Goal: Task Accomplishment & Management: Complete application form

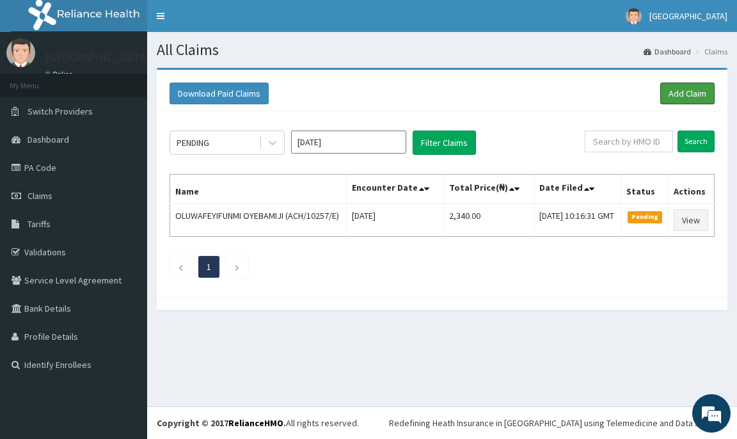
click at [697, 92] on link "Add Claim" at bounding box center [687, 94] width 54 height 22
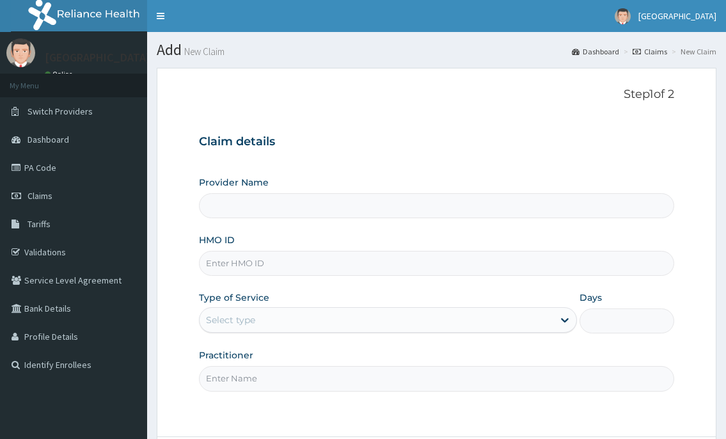
click at [233, 258] on input "HMO ID" at bounding box center [436, 263] width 475 height 25
type input "[GEOGRAPHIC_DATA]"
type input "SBG/11253/D"
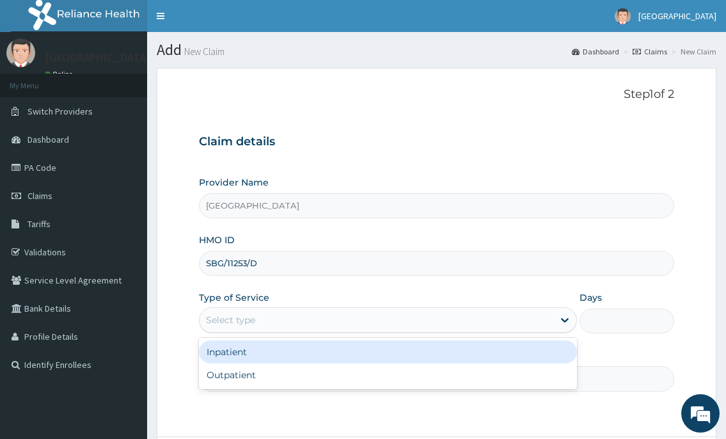
click at [267, 319] on div "Select type" at bounding box center [376, 320] width 353 height 20
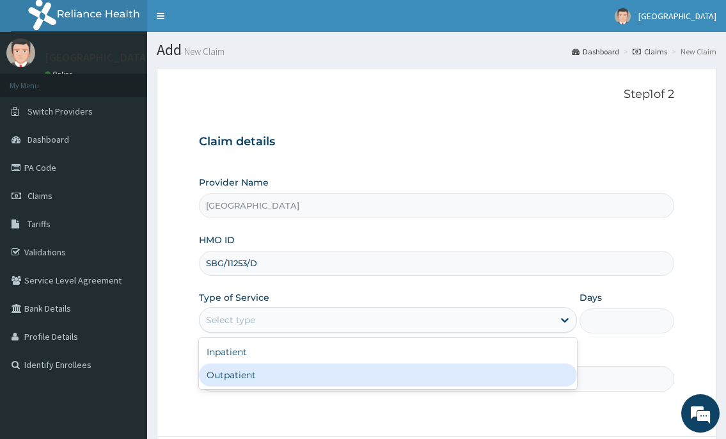
click at [240, 372] on div "Outpatient" at bounding box center [388, 374] width 378 height 23
type input "1"
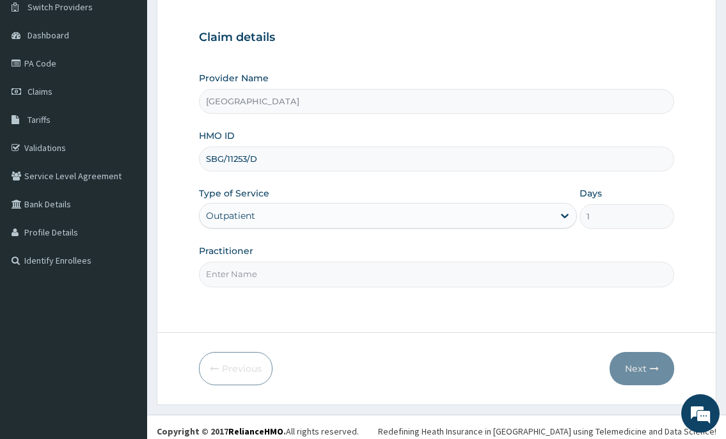
scroll to position [113, 0]
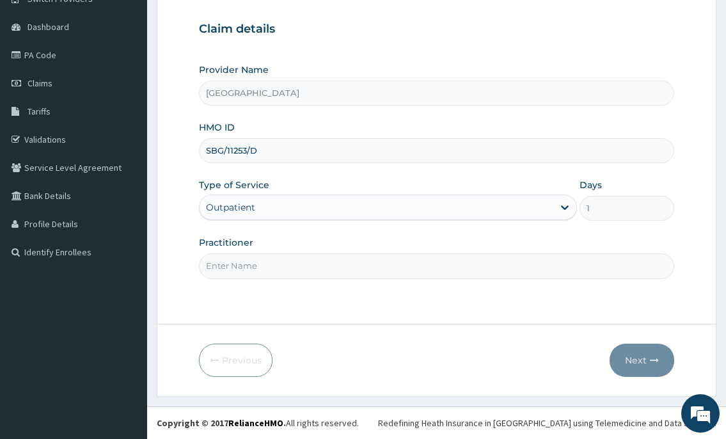
click at [235, 257] on input "Practitioner" at bounding box center [436, 265] width 475 height 25
type input "DR.NKOR"
click at [640, 360] on button "Next" at bounding box center [642, 360] width 65 height 33
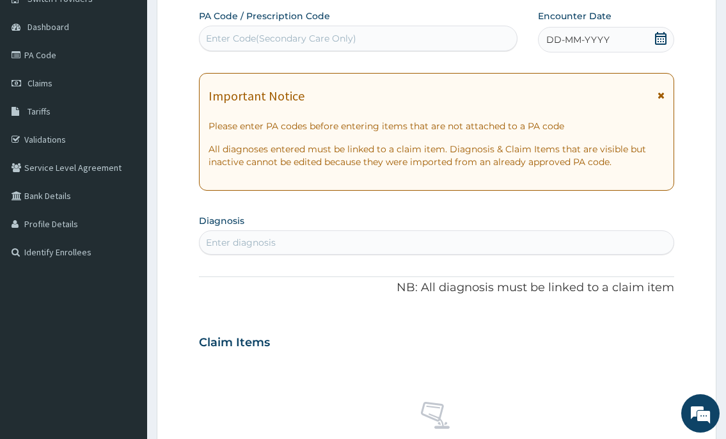
click at [658, 42] on icon at bounding box center [661, 38] width 13 height 13
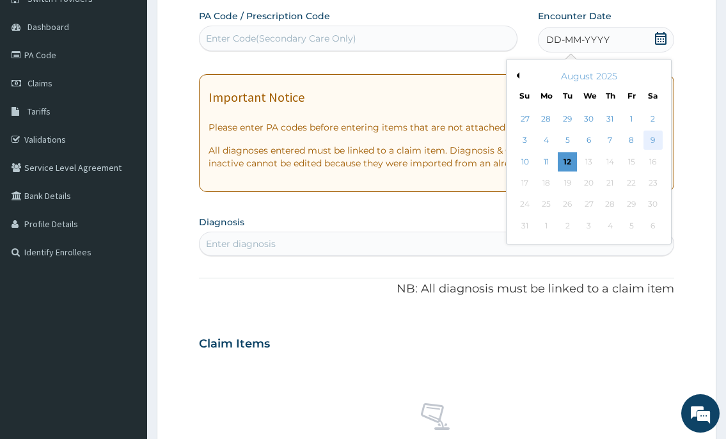
click at [646, 140] on div "9" at bounding box center [652, 140] width 19 height 19
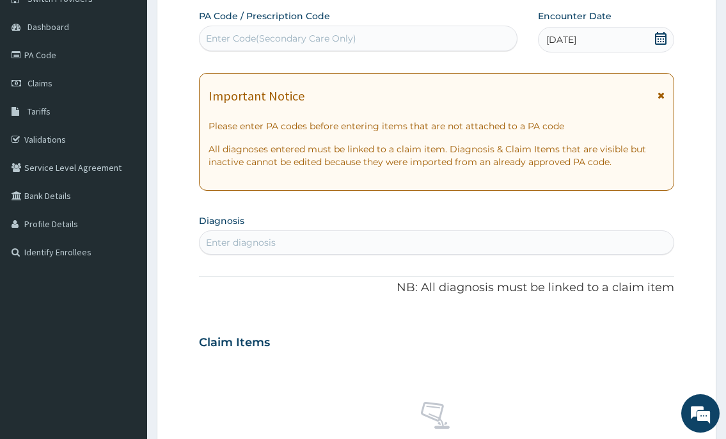
click at [367, 241] on div "Enter diagnosis" at bounding box center [437, 242] width 474 height 20
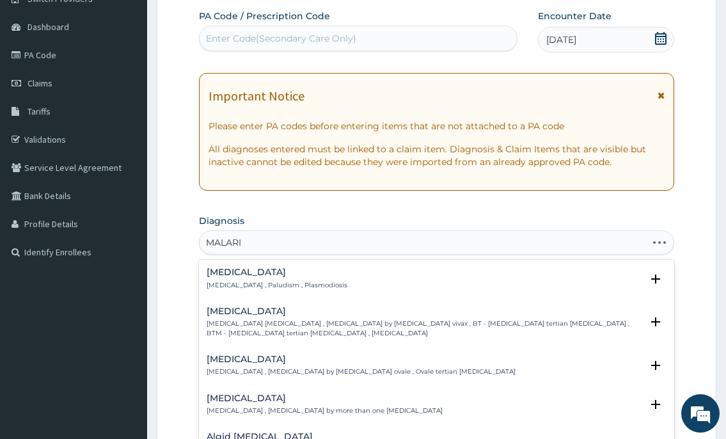
type input "MALARIA"
click at [274, 287] on p "Malaria , Paludism , Plasmodiosis" at bounding box center [277, 285] width 141 height 9
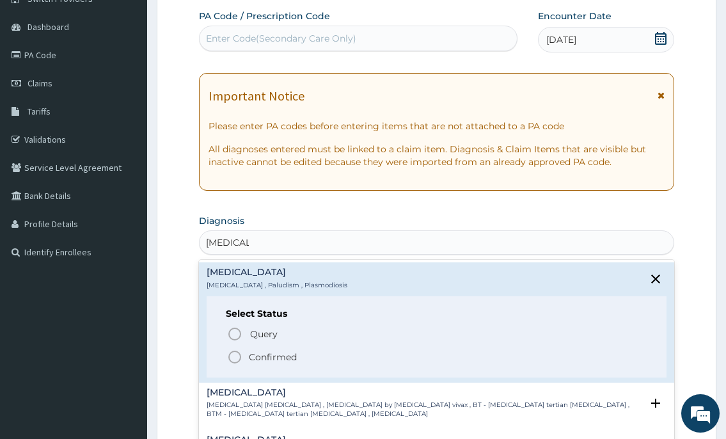
click at [231, 355] on icon "status option filled" at bounding box center [234, 356] width 15 height 15
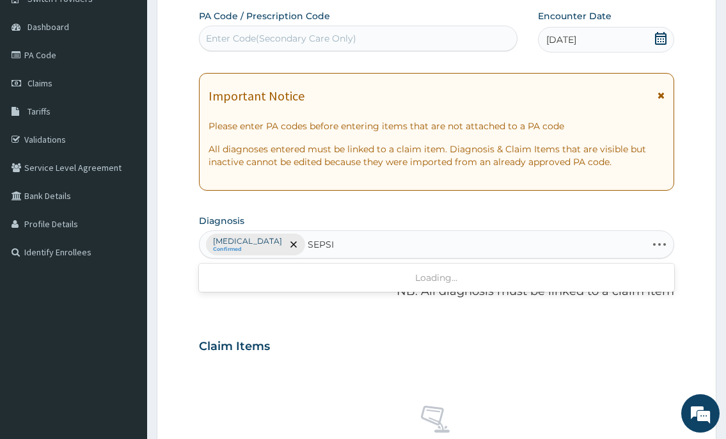
type input "SEPSIS"
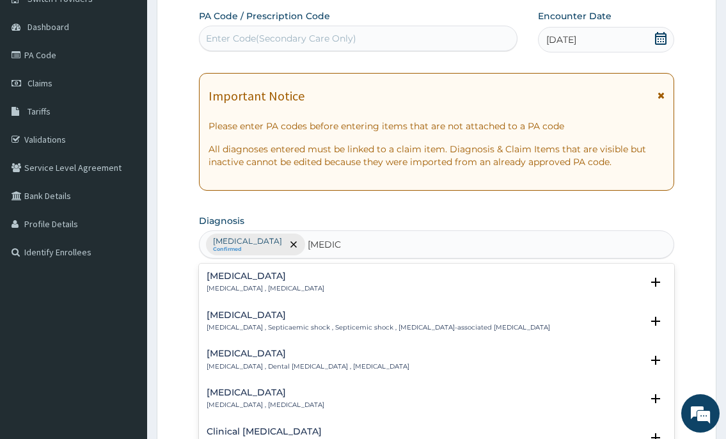
click at [240, 273] on h4 "Sepsis" at bounding box center [266, 276] width 118 height 10
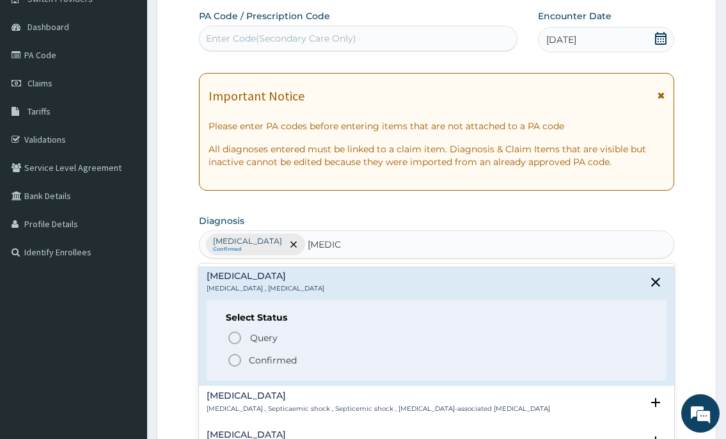
click at [231, 364] on circle "status option filled" at bounding box center [235, 360] width 12 height 12
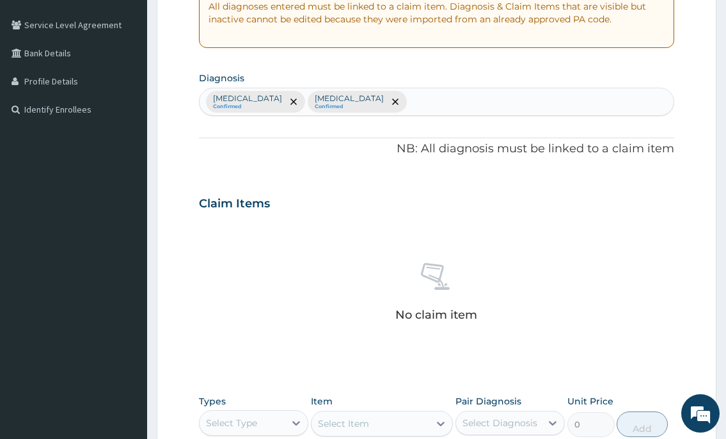
scroll to position [433, 0]
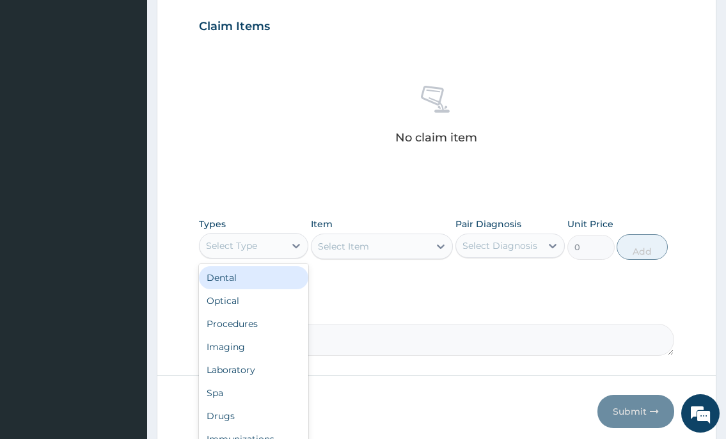
click at [244, 244] on div "Select Type" at bounding box center [231, 245] width 51 height 13
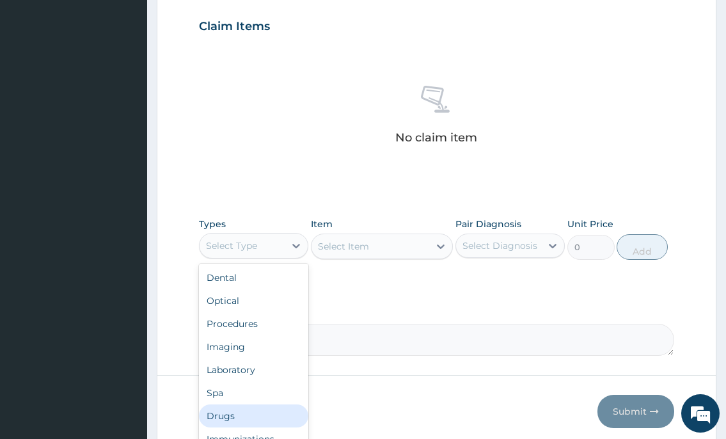
click at [239, 413] on div "Drugs" at bounding box center [253, 415] width 109 height 23
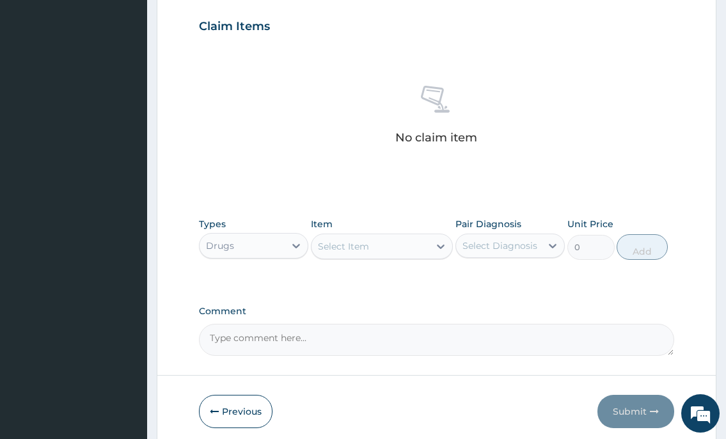
click at [324, 247] on div "Select Item" at bounding box center [343, 246] width 51 height 13
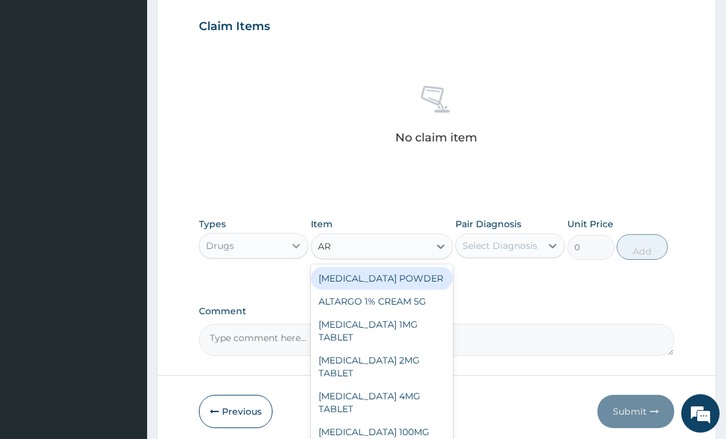
type input "ART"
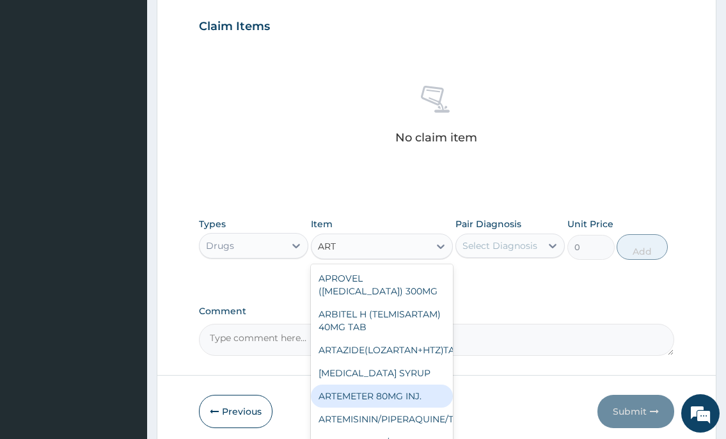
click at [412, 400] on div "ARTEMETER 80MG INJ." at bounding box center [382, 396] width 143 height 23
type input "350"
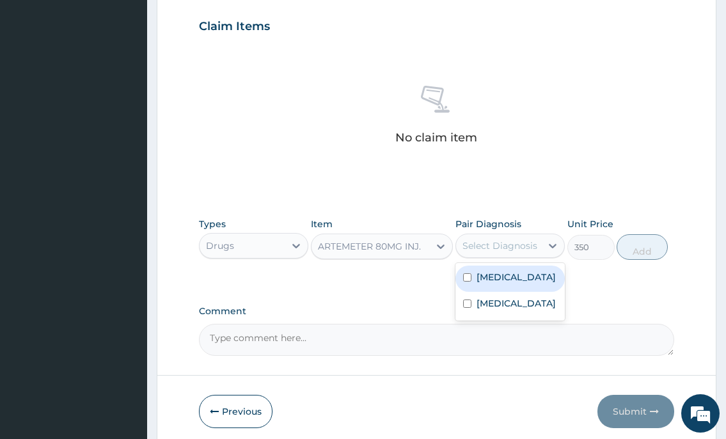
click at [476, 240] on div "Select Diagnosis" at bounding box center [500, 245] width 75 height 13
click at [477, 285] on div "Malaria" at bounding box center [510, 279] width 109 height 26
checkbox input "true"
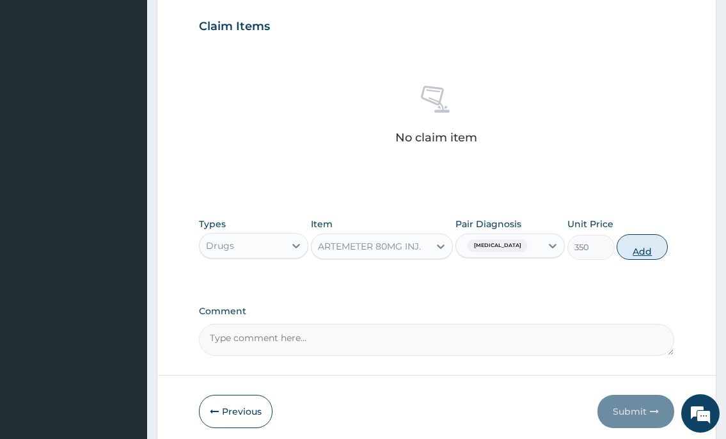
click at [642, 243] on button "Add" at bounding box center [642, 247] width 51 height 26
type input "0"
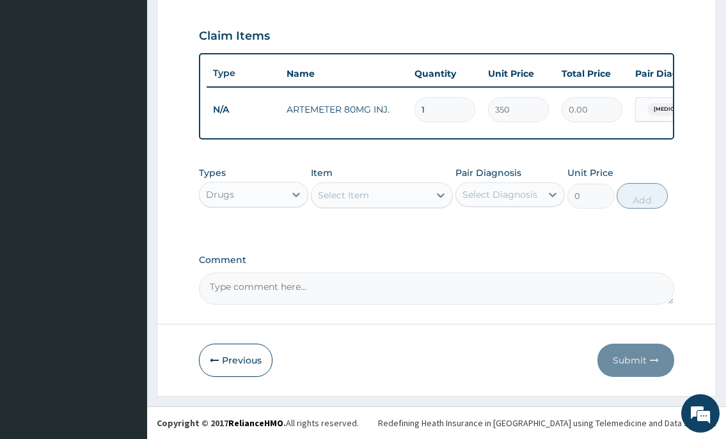
type input "0.00"
type input "6"
type input "2100.00"
type input "6"
click at [372, 205] on div "Select Item" at bounding box center [371, 195] width 118 height 20
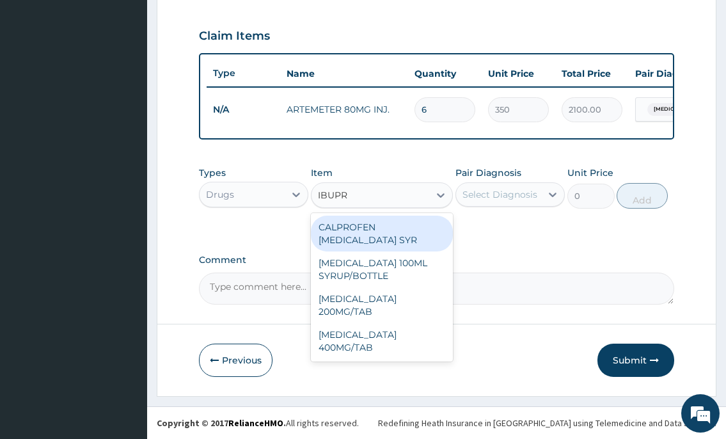
type input "IBUPRO"
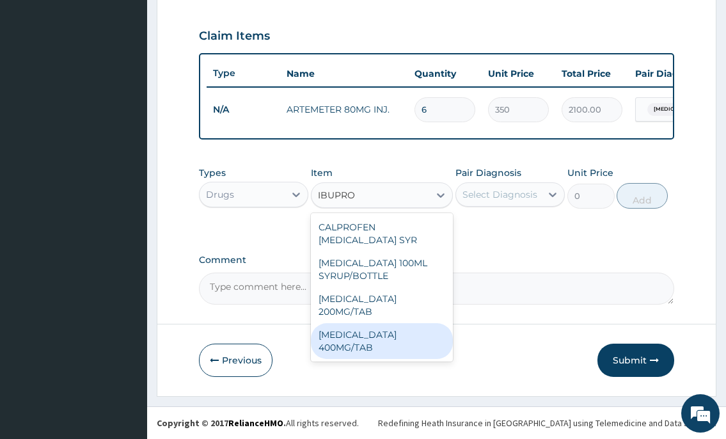
click at [401, 323] on div "IBUPROFEN 400MG/TAB" at bounding box center [382, 341] width 143 height 36
type input "80"
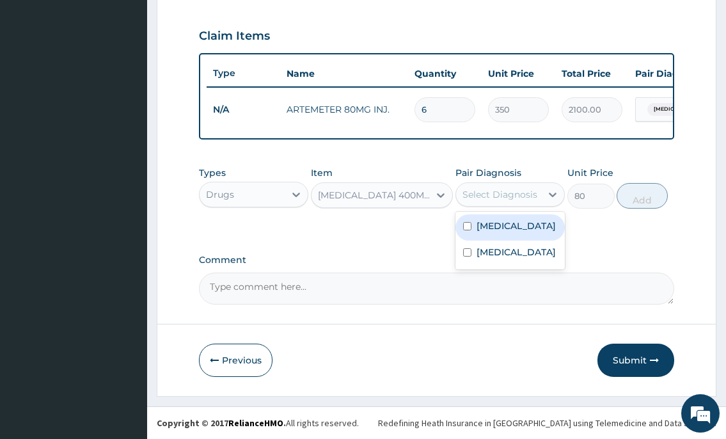
click at [503, 189] on div "Select Diagnosis" at bounding box center [500, 194] width 75 height 13
click at [495, 234] on div "Malaria" at bounding box center [510, 227] width 109 height 26
checkbox input "true"
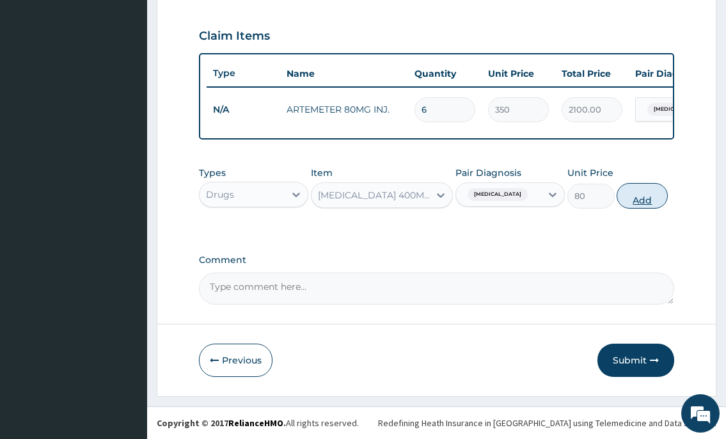
click at [639, 199] on button "Add" at bounding box center [642, 196] width 51 height 26
type input "0"
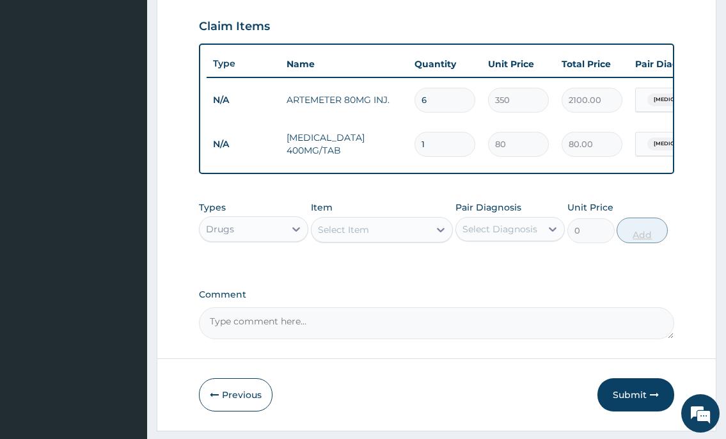
type input "10"
type input "800.00"
type input "10"
click at [390, 230] on div "Select Item" at bounding box center [371, 229] width 118 height 20
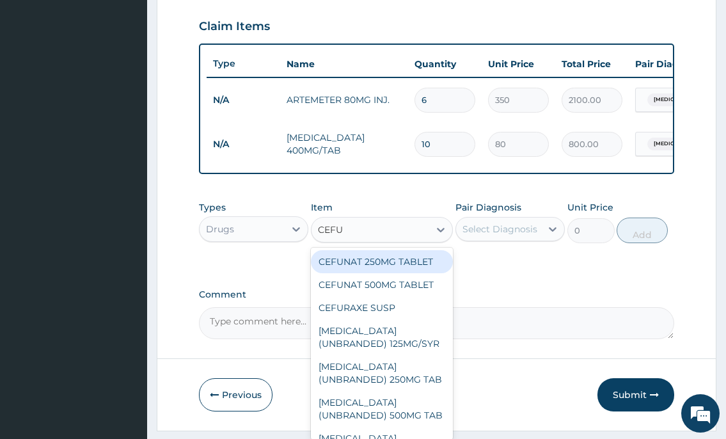
type input "CEFUR"
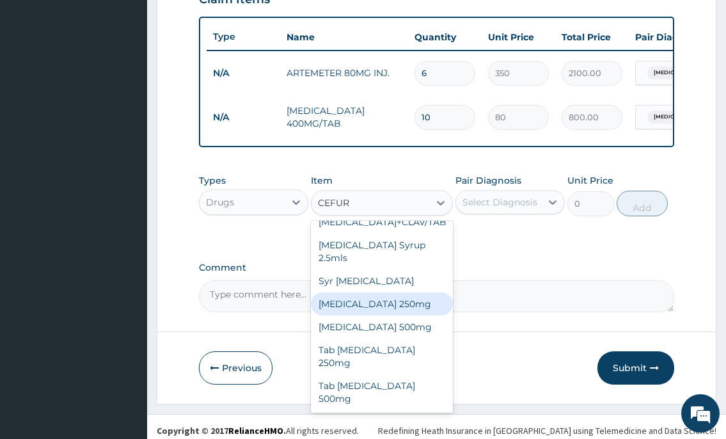
scroll to position [478, 0]
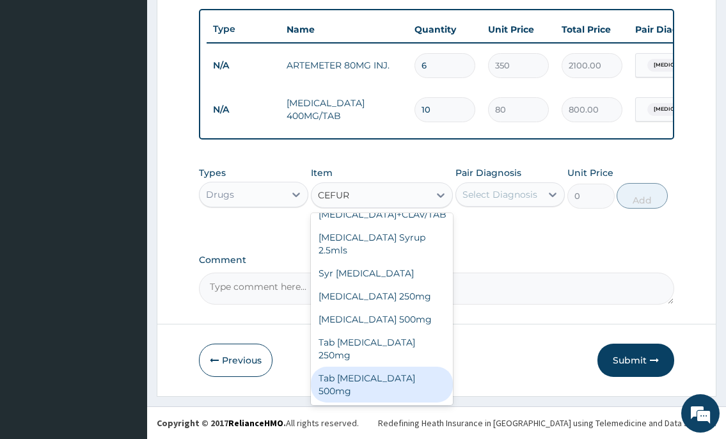
click at [398, 392] on div "Tab Cefuroxime 500mg" at bounding box center [382, 385] width 143 height 36
type input "400"
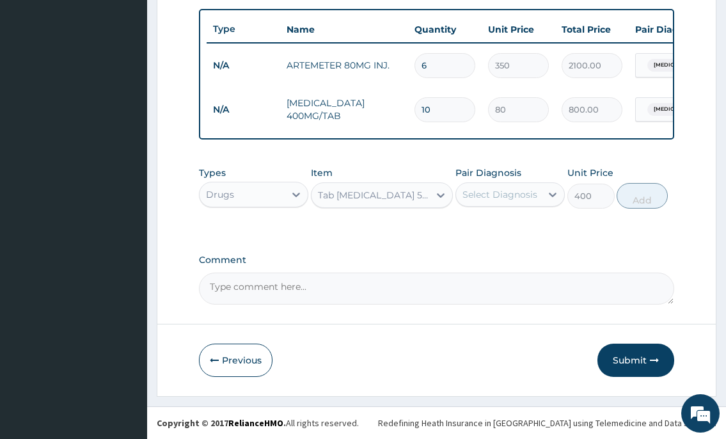
click at [521, 192] on div "Select Diagnosis" at bounding box center [500, 194] width 75 height 13
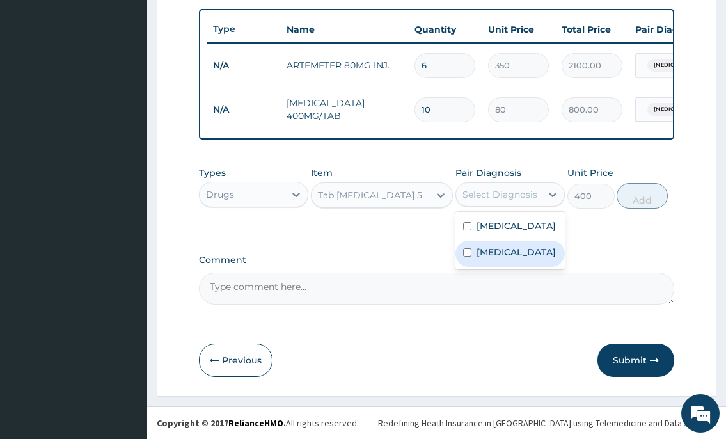
click at [505, 248] on label "Sepsis" at bounding box center [516, 252] width 79 height 13
checkbox input "true"
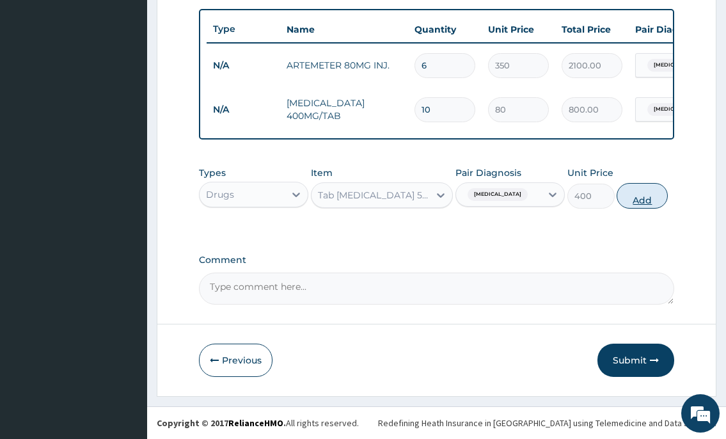
click at [654, 200] on button "Add" at bounding box center [642, 196] width 51 height 26
type input "0"
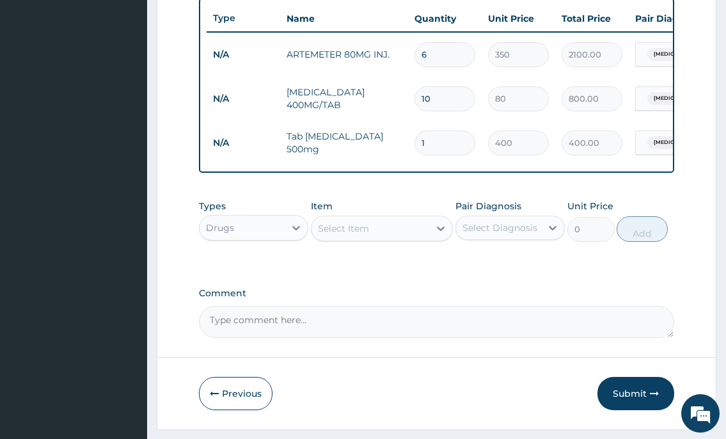
type input "10"
type input "4000.00"
type input "10"
click at [351, 239] on div "Select Item" at bounding box center [371, 228] width 118 height 20
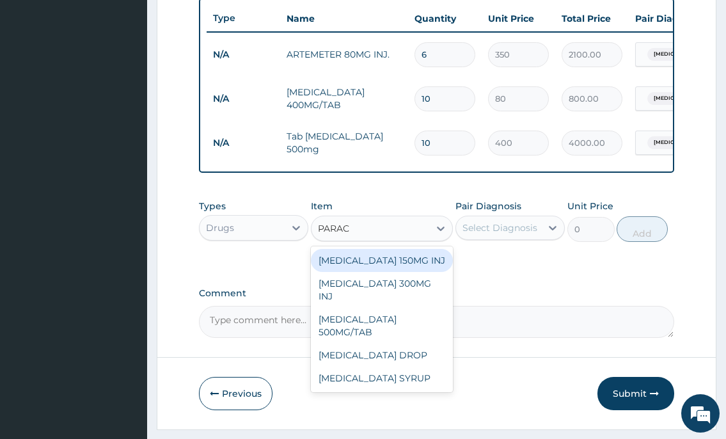
type input "PARACE"
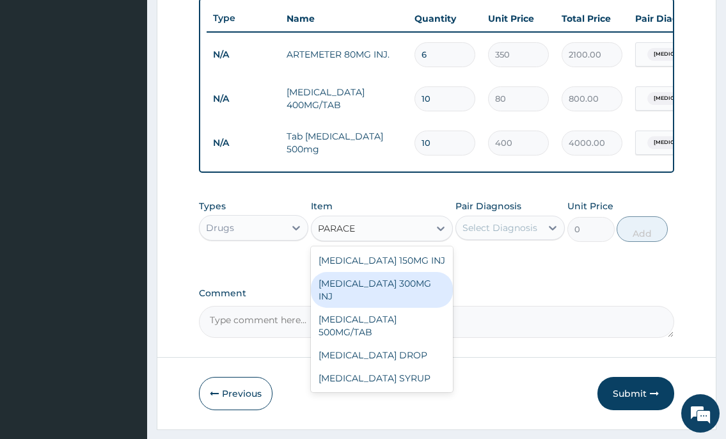
click at [372, 296] on div "PARACETAMOL 300MG INJ" at bounding box center [382, 290] width 143 height 36
type input "500"
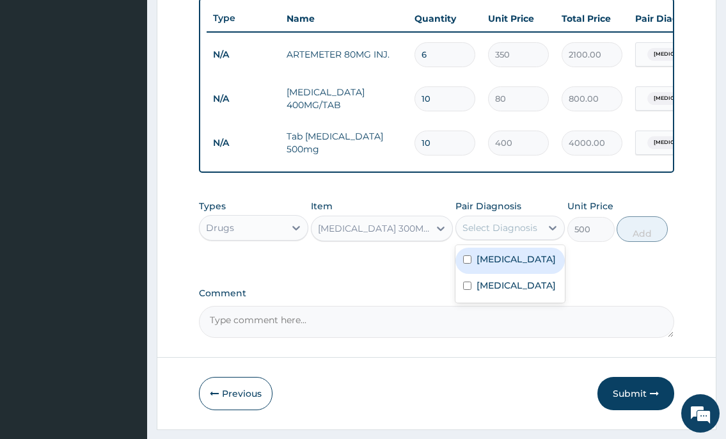
click at [518, 234] on div "Select Diagnosis" at bounding box center [500, 227] width 75 height 13
click at [509, 266] on label "Malaria" at bounding box center [516, 259] width 79 height 13
checkbox input "true"
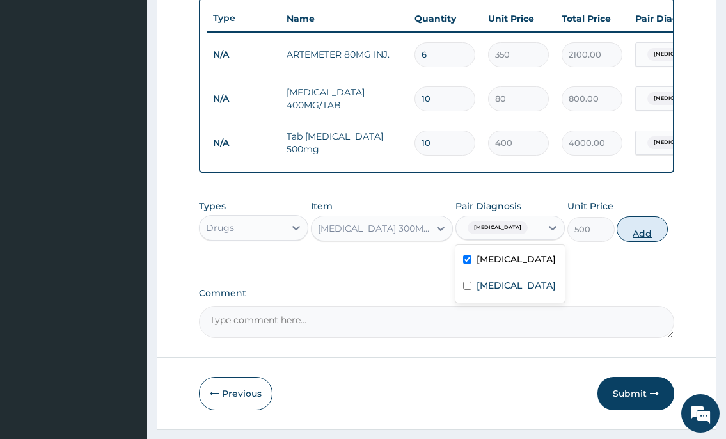
click at [629, 242] on button "Add" at bounding box center [642, 229] width 51 height 26
type input "0"
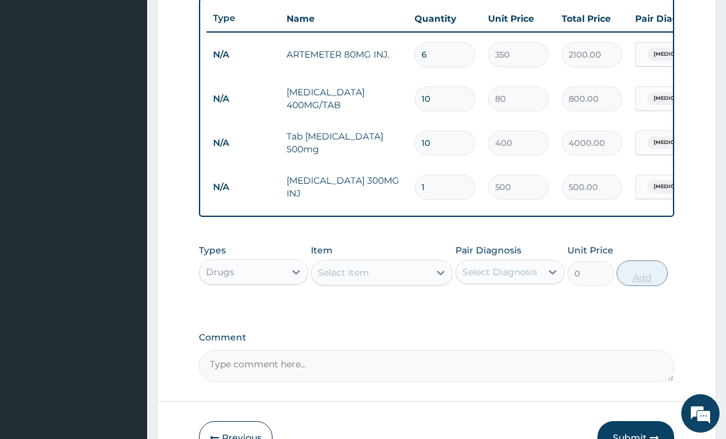
type input "0.00"
type input "2"
type input "1000.00"
type input "2"
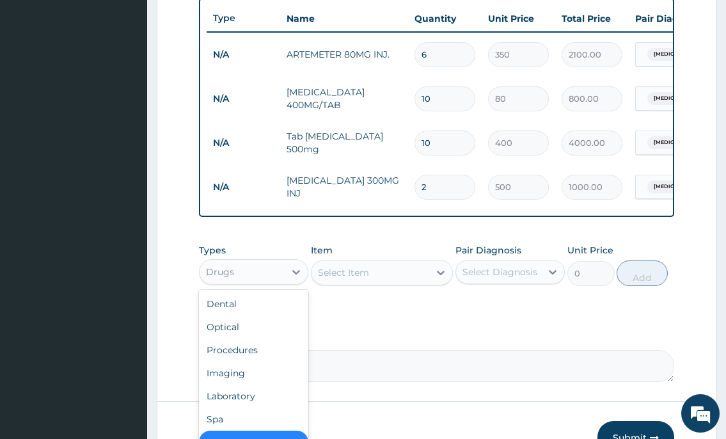
click at [281, 282] on div "Drugs" at bounding box center [242, 272] width 85 height 20
click at [264, 362] on div "Procedures" at bounding box center [253, 349] width 109 height 23
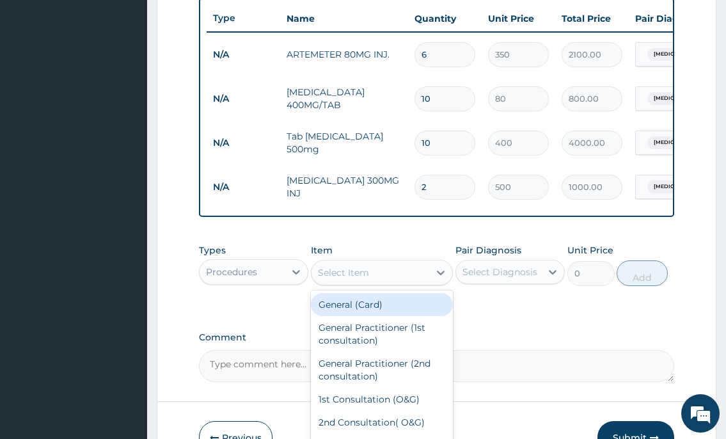
click at [341, 279] on div "Select Item" at bounding box center [343, 272] width 51 height 13
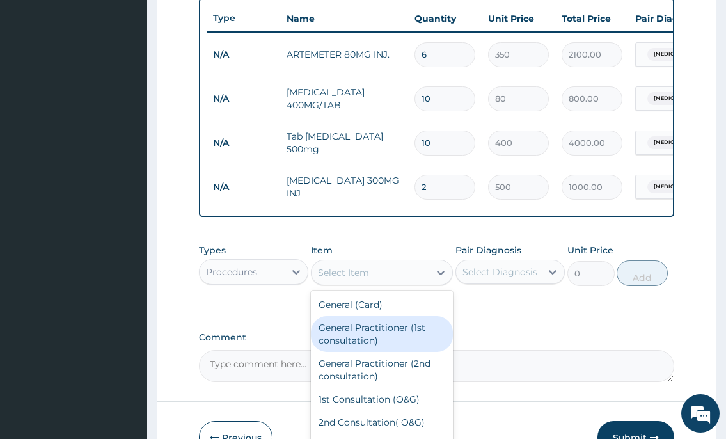
drag, startPoint x: 353, startPoint y: 359, endPoint x: 418, endPoint y: 344, distance: 66.9
click at [354, 352] on div "General Practitioner (1st consultation)" at bounding box center [382, 334] width 143 height 36
type input "2000"
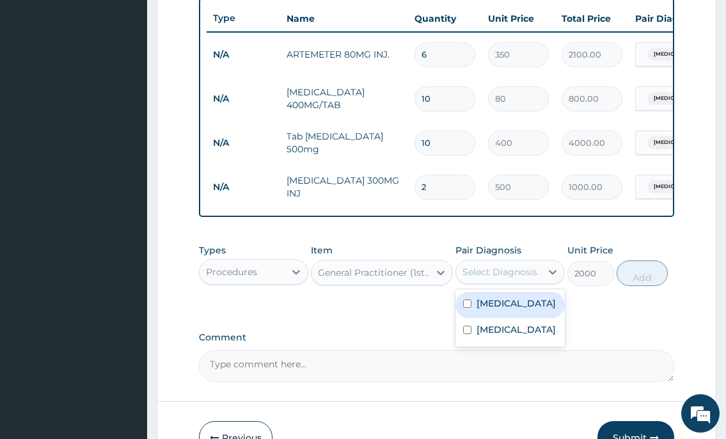
click at [539, 282] on div "Select Diagnosis" at bounding box center [498, 272] width 85 height 20
click at [529, 318] on div "Malaria" at bounding box center [510, 305] width 109 height 26
checkbox input "true"
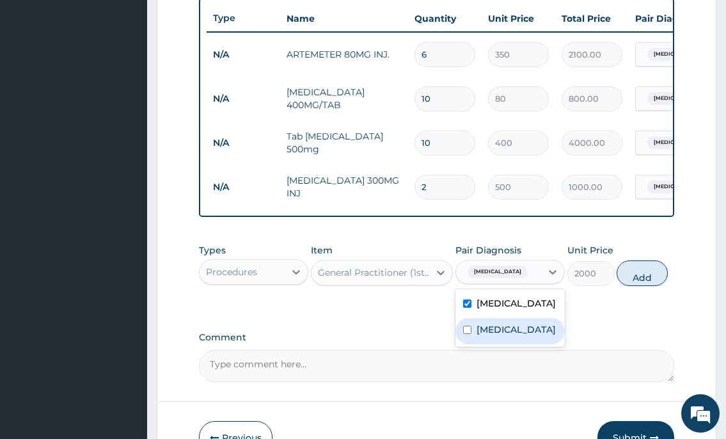
drag, startPoint x: 525, startPoint y: 342, endPoint x: 539, endPoint y: 338, distance: 15.2
click at [525, 342] on div "Sepsis" at bounding box center [510, 331] width 109 height 26
checkbox input "true"
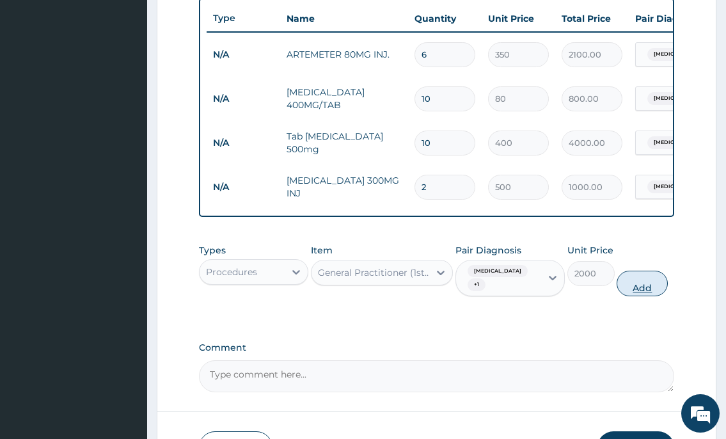
click at [649, 286] on button "Add" at bounding box center [642, 284] width 51 height 26
type input "0"
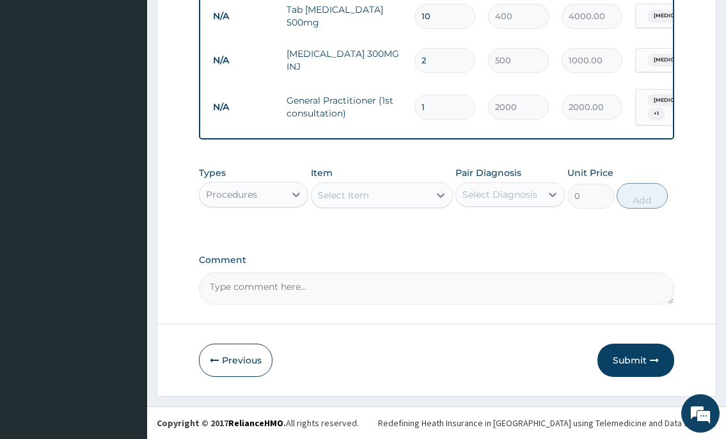
scroll to position [610, 0]
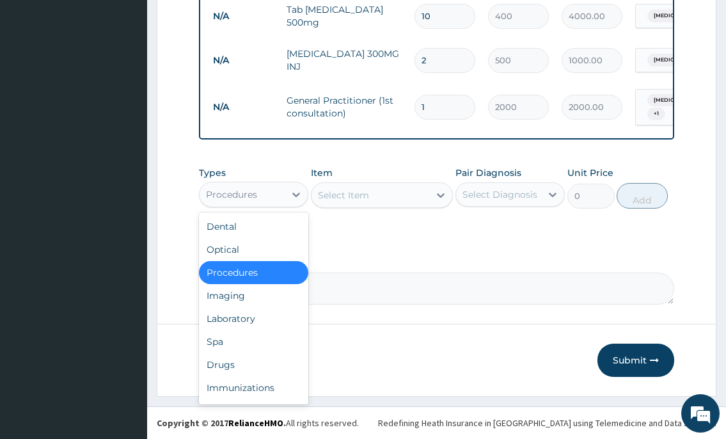
click at [277, 197] on div "Procedures" at bounding box center [242, 194] width 85 height 20
click at [261, 316] on div "Laboratory" at bounding box center [253, 318] width 109 height 23
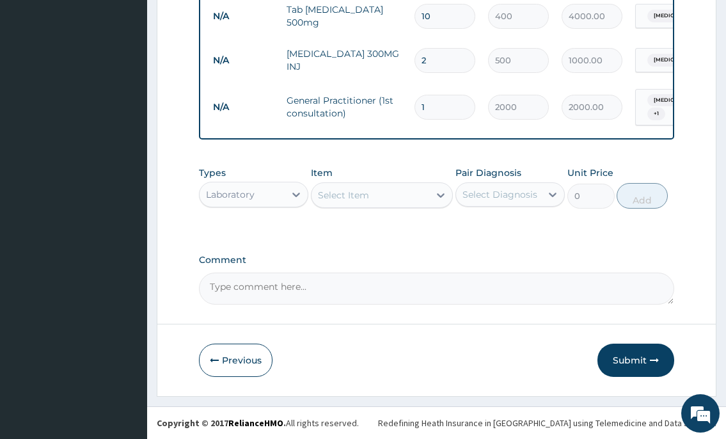
click at [351, 186] on div "Select Item" at bounding box center [371, 195] width 118 height 20
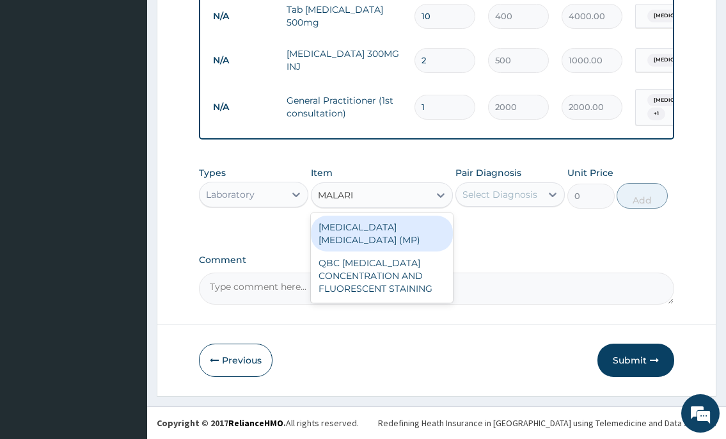
type input "MALARIA"
click at [399, 228] on div "MALARIA PARASITE (MP)" at bounding box center [382, 234] width 143 height 36
type input "1000"
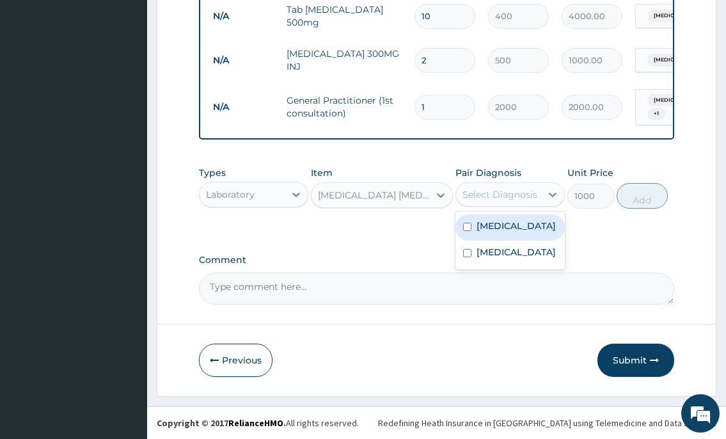
click at [495, 192] on div "Select Diagnosis" at bounding box center [500, 194] width 75 height 13
click at [488, 234] on div "Malaria" at bounding box center [510, 227] width 109 height 26
checkbox input "true"
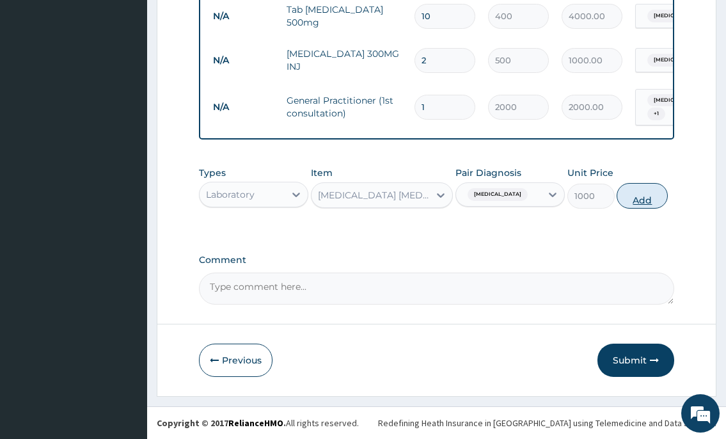
click at [631, 200] on button "Add" at bounding box center [642, 196] width 51 height 26
type input "0"
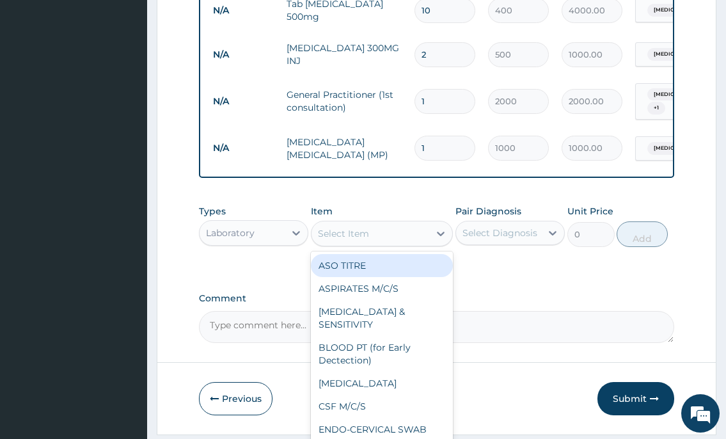
click at [379, 237] on div "Select Item" at bounding box center [371, 233] width 118 height 20
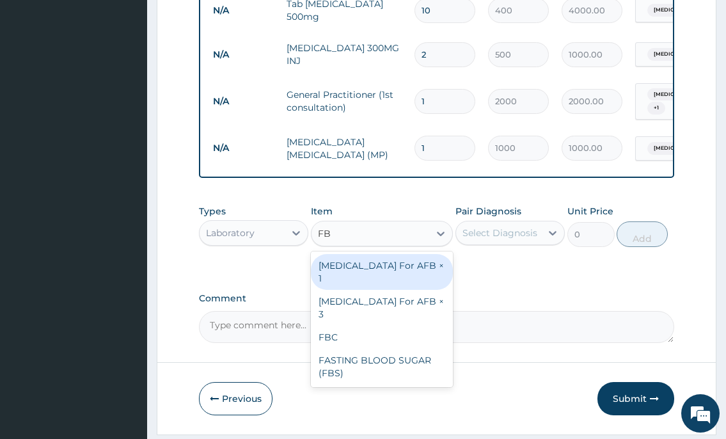
type input "FBC"
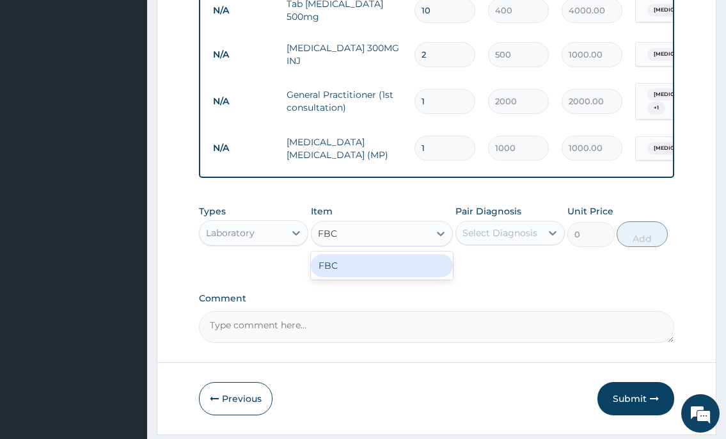
drag, startPoint x: 404, startPoint y: 266, endPoint x: 395, endPoint y: 267, distance: 9.0
click at [402, 267] on div "FBC" at bounding box center [382, 265] width 143 height 23
type input "2000"
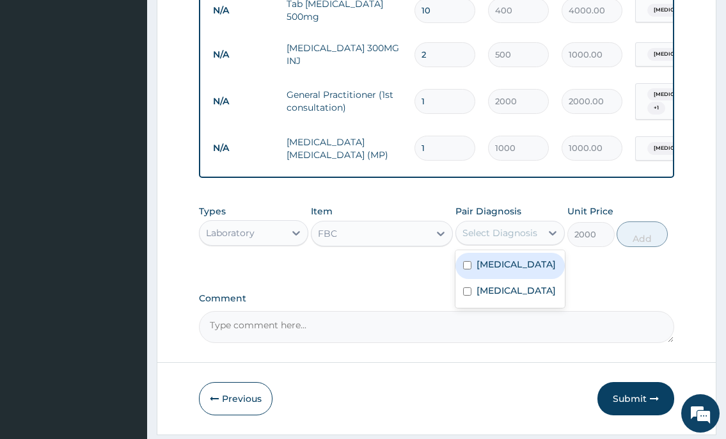
click at [501, 227] on div "Select Diagnosis" at bounding box center [510, 233] width 109 height 24
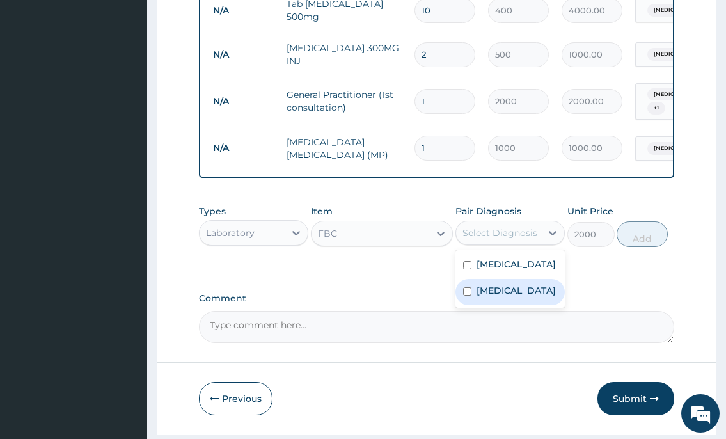
click at [485, 293] on label "Sepsis" at bounding box center [516, 290] width 79 height 13
checkbox input "true"
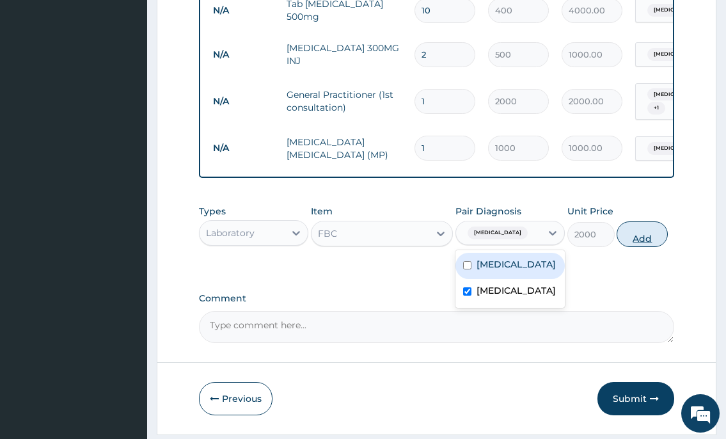
click at [652, 238] on button "Add" at bounding box center [642, 234] width 51 height 26
type input "0"
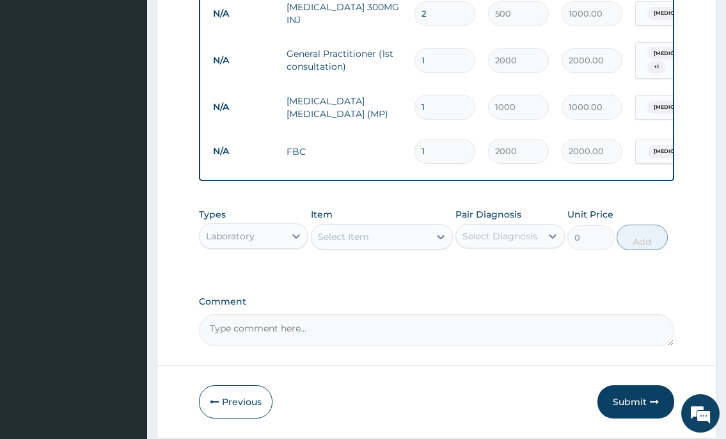
scroll to position [699, 0]
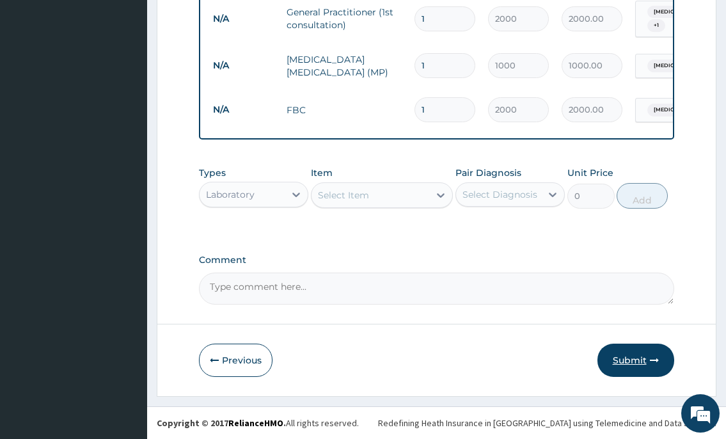
click at [629, 356] on button "Submit" at bounding box center [636, 360] width 77 height 33
